Goal: Task Accomplishment & Management: Use online tool/utility

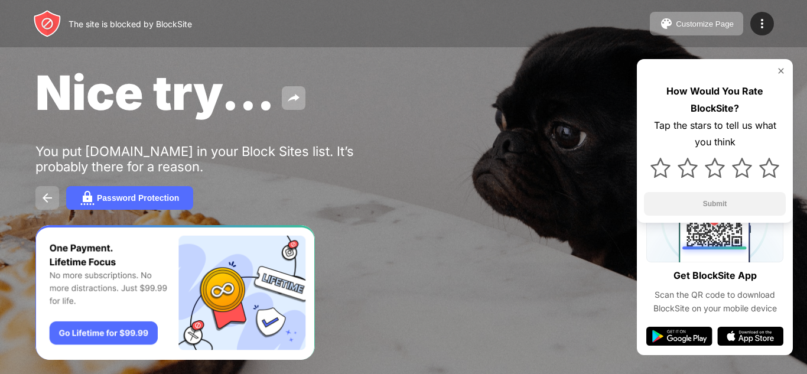
click at [51, 201] on img at bounding box center [47, 198] width 14 height 14
click at [296, 98] on img at bounding box center [294, 98] width 14 height 14
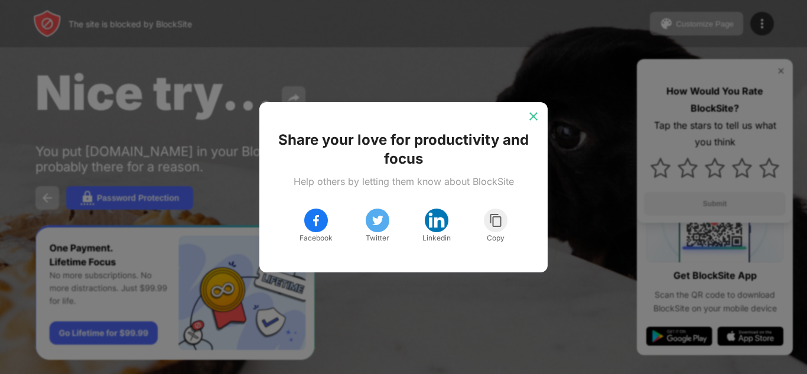
click at [538, 123] on div at bounding box center [533, 116] width 19 height 19
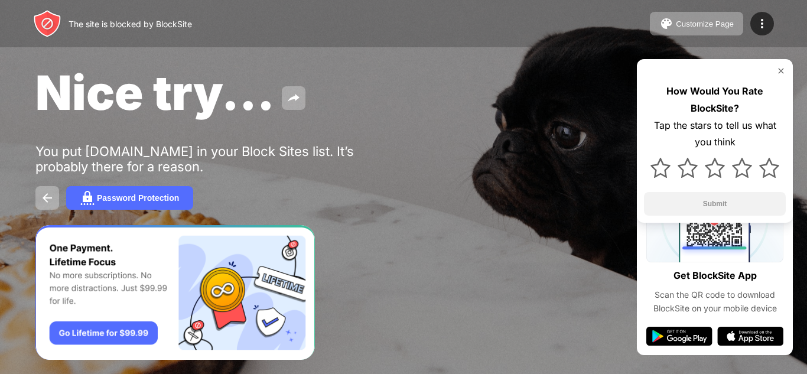
click at [773, 66] on div at bounding box center [715, 70] width 142 height 9
click at [784, 70] on img at bounding box center [781, 70] width 9 height 9
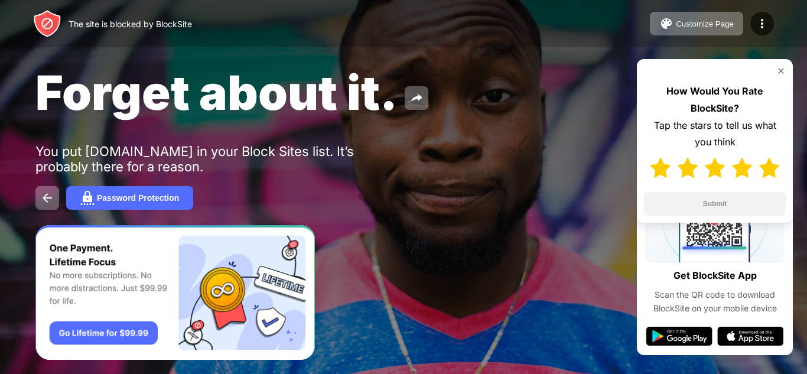
click at [754, 167] on div at bounding box center [715, 168] width 142 height 34
click at [773, 171] on img at bounding box center [769, 168] width 20 height 20
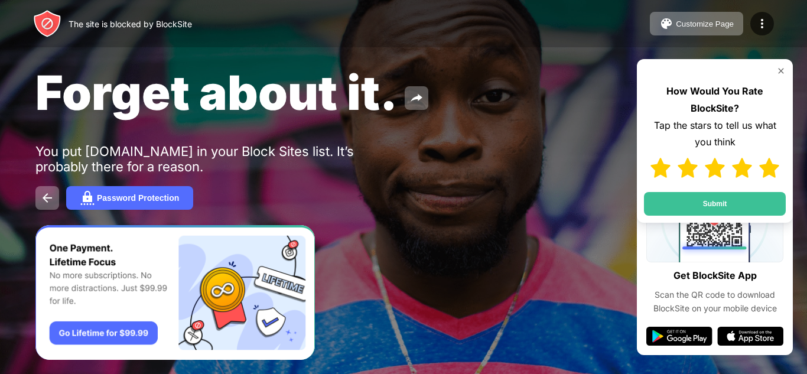
click at [773, 171] on img at bounding box center [769, 168] width 20 height 20
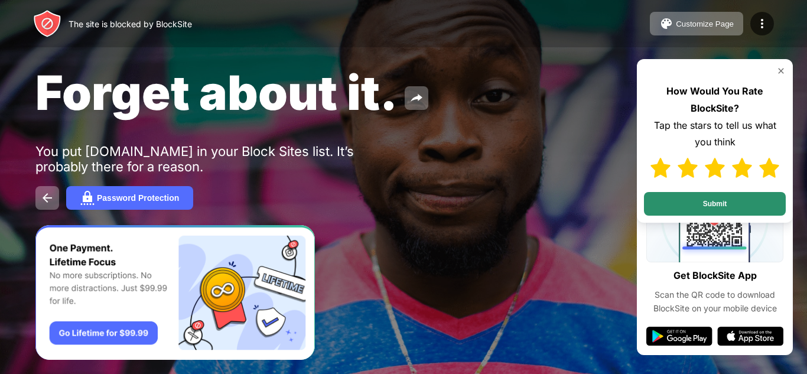
click at [754, 200] on button "Submit" at bounding box center [715, 204] width 142 height 24
